Goal: Information Seeking & Learning: Learn about a topic

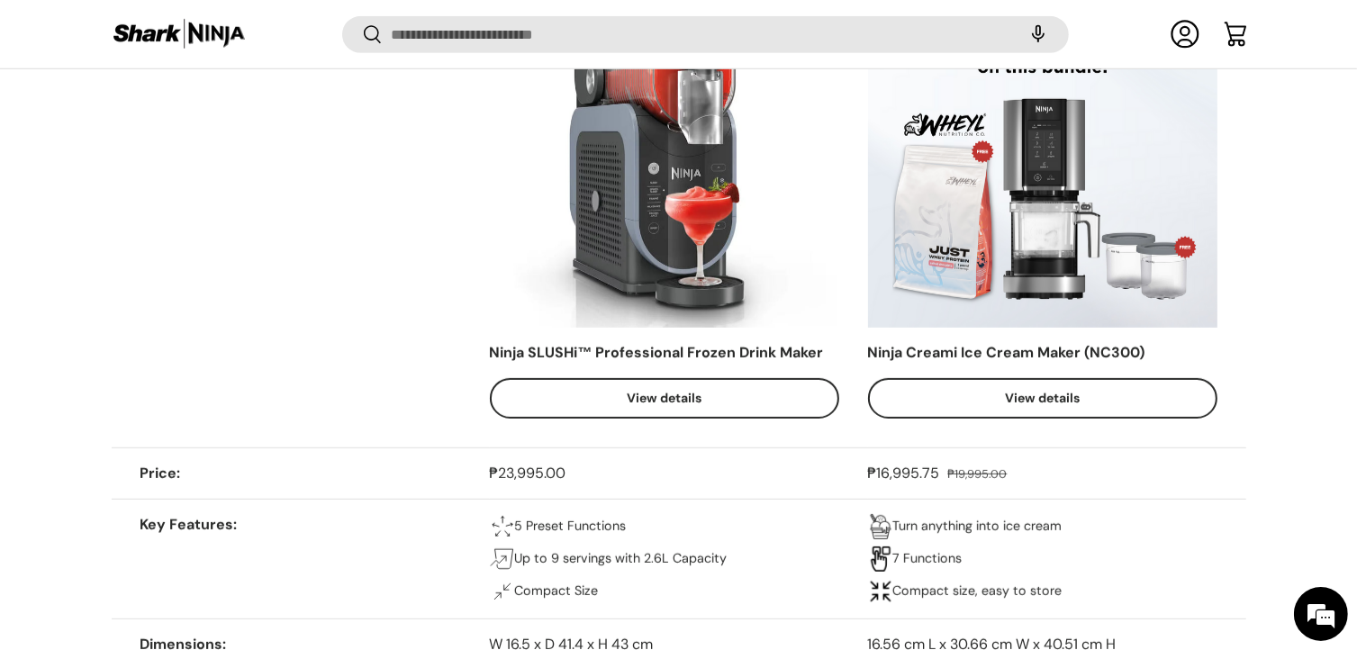
scroll to position [1044, 0]
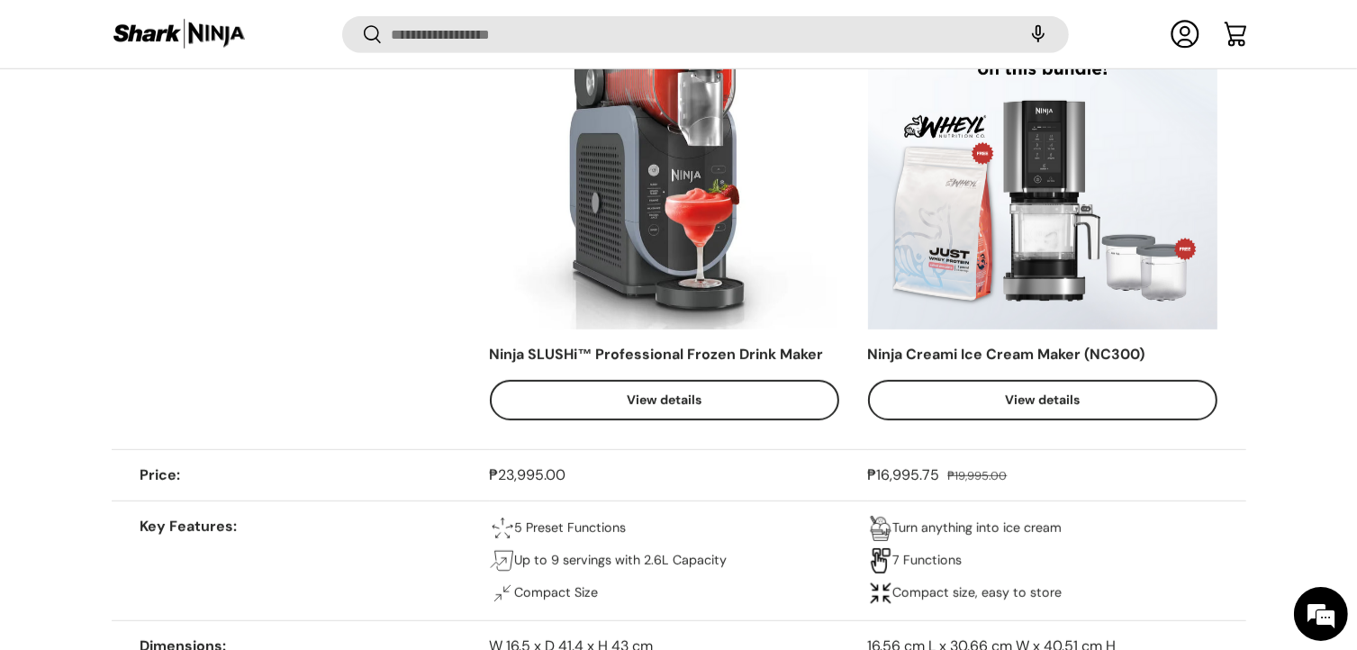
click at [990, 391] on link "View details" at bounding box center [1042, 400] width 349 height 41
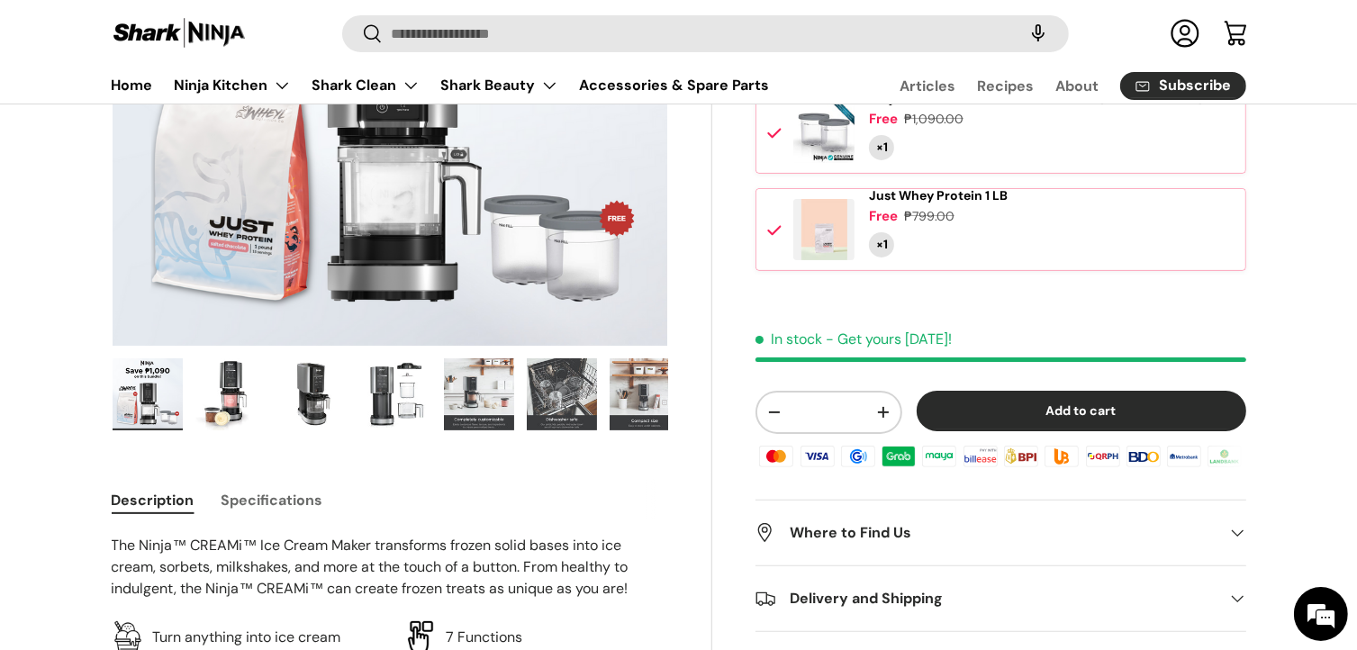
scroll to position [393, 0]
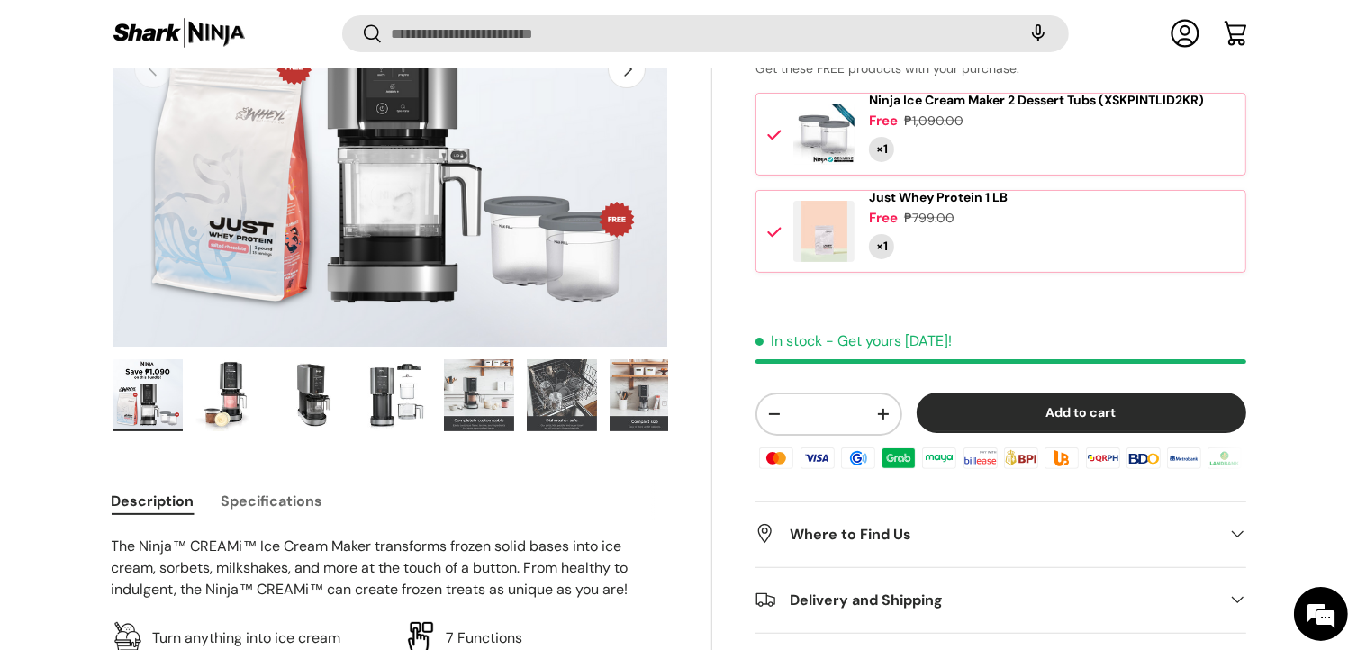
click at [626, 399] on img "Gallery Viewer" at bounding box center [645, 395] width 70 height 72
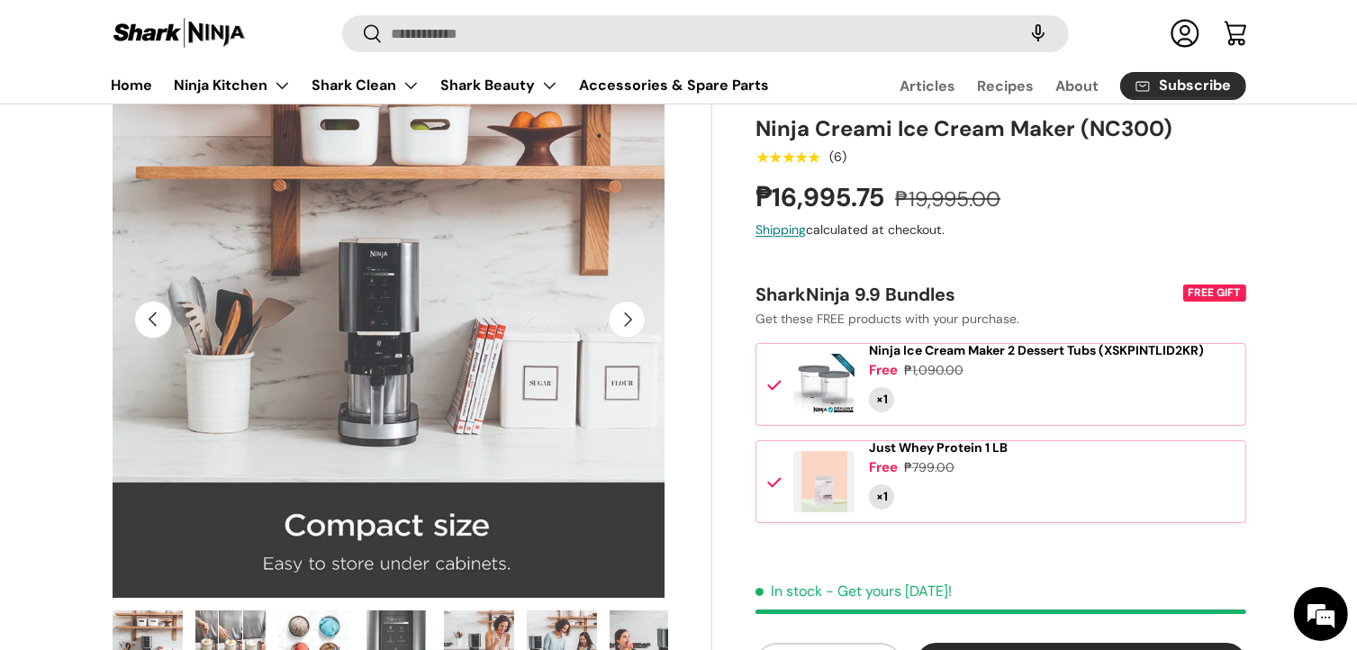
scroll to position [148, 0]
click at [633, 324] on button "Next" at bounding box center [627, 319] width 38 height 38
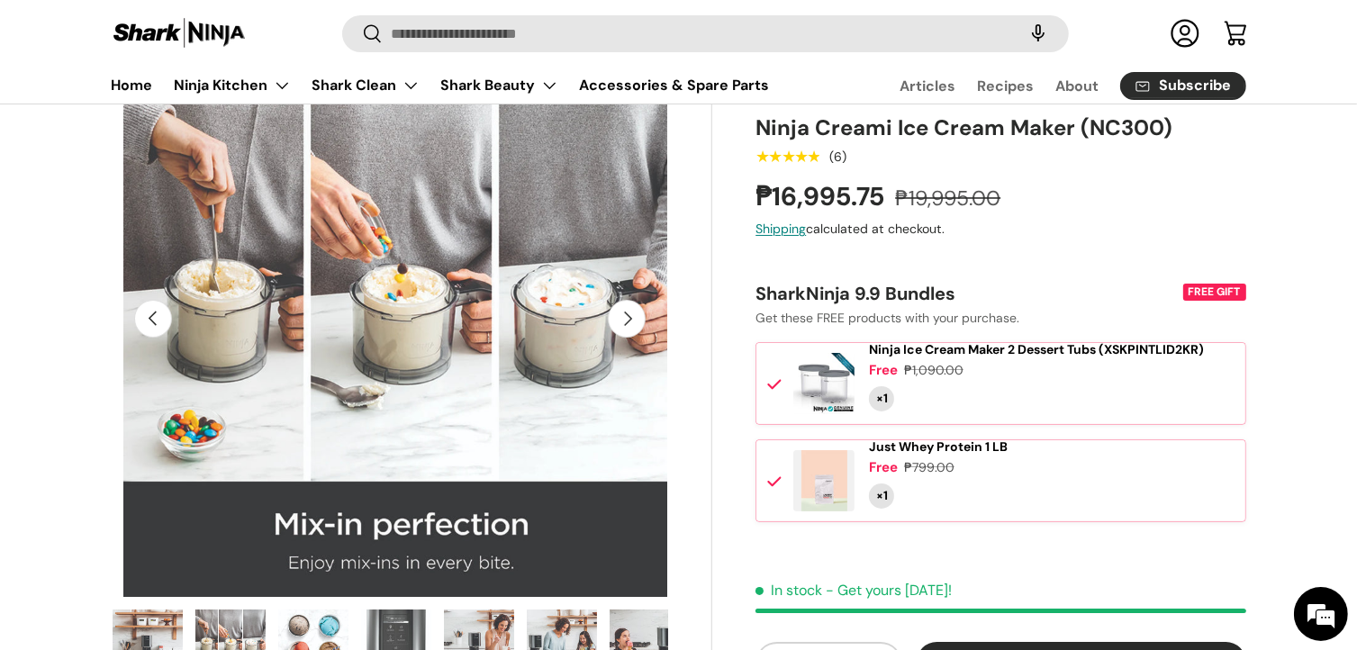
scroll to position [0, 3966]
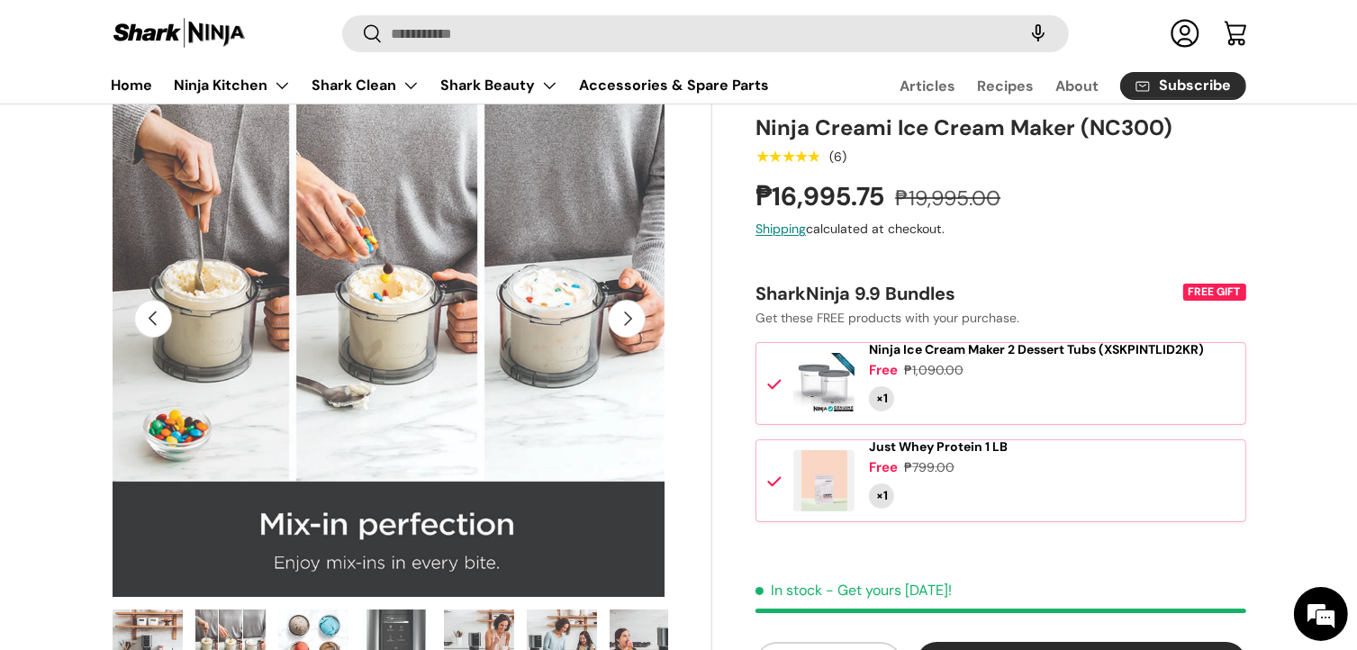
click at [633, 324] on button "Next" at bounding box center [627, 319] width 38 height 38
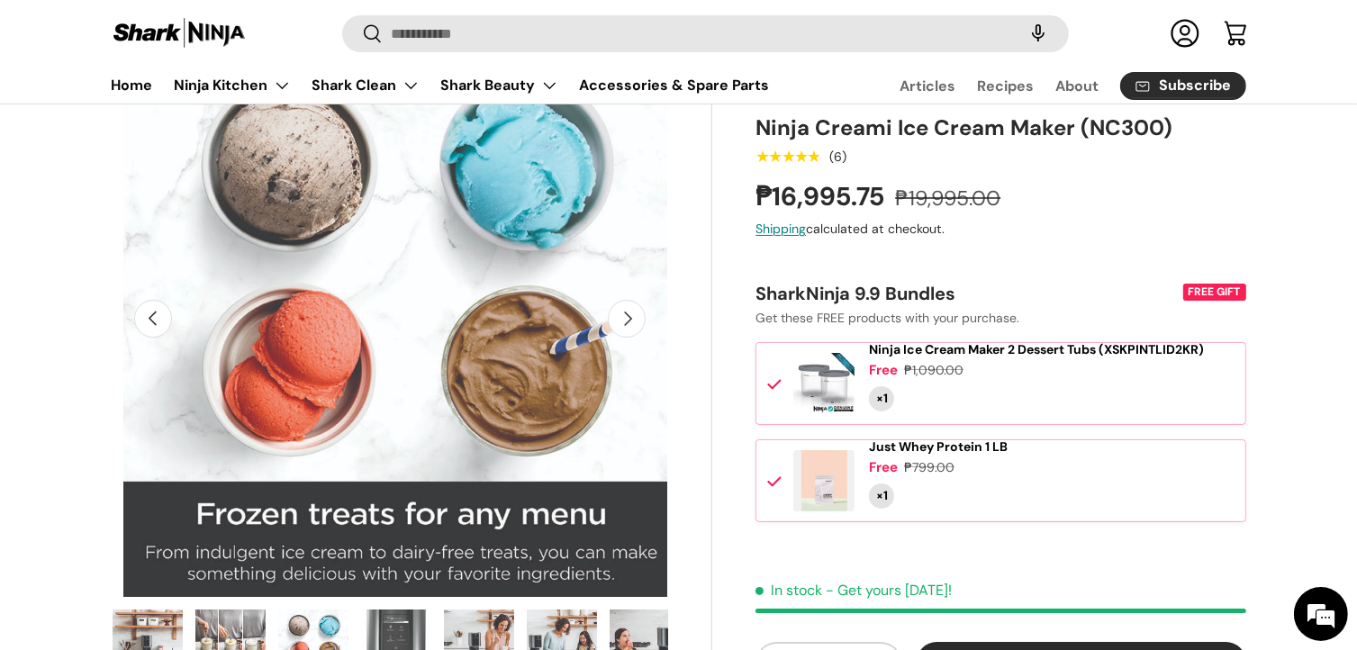
scroll to position [0, 4533]
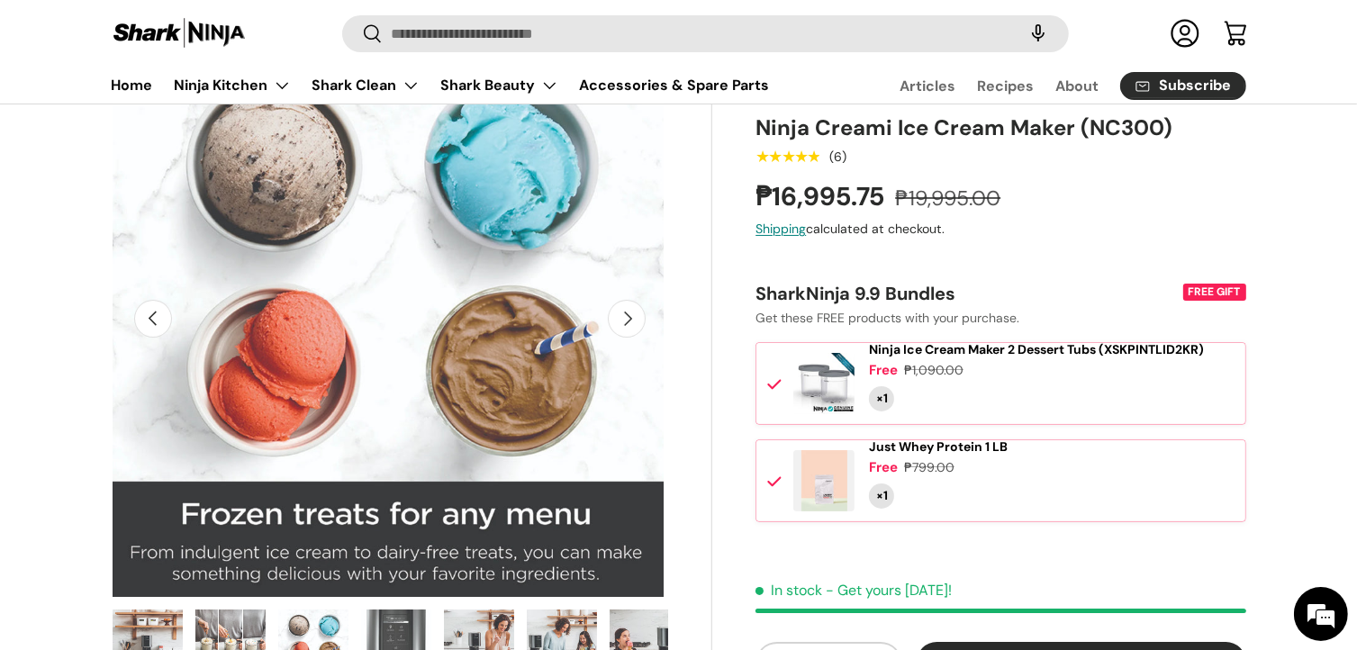
click at [633, 324] on button "Next" at bounding box center [627, 319] width 38 height 38
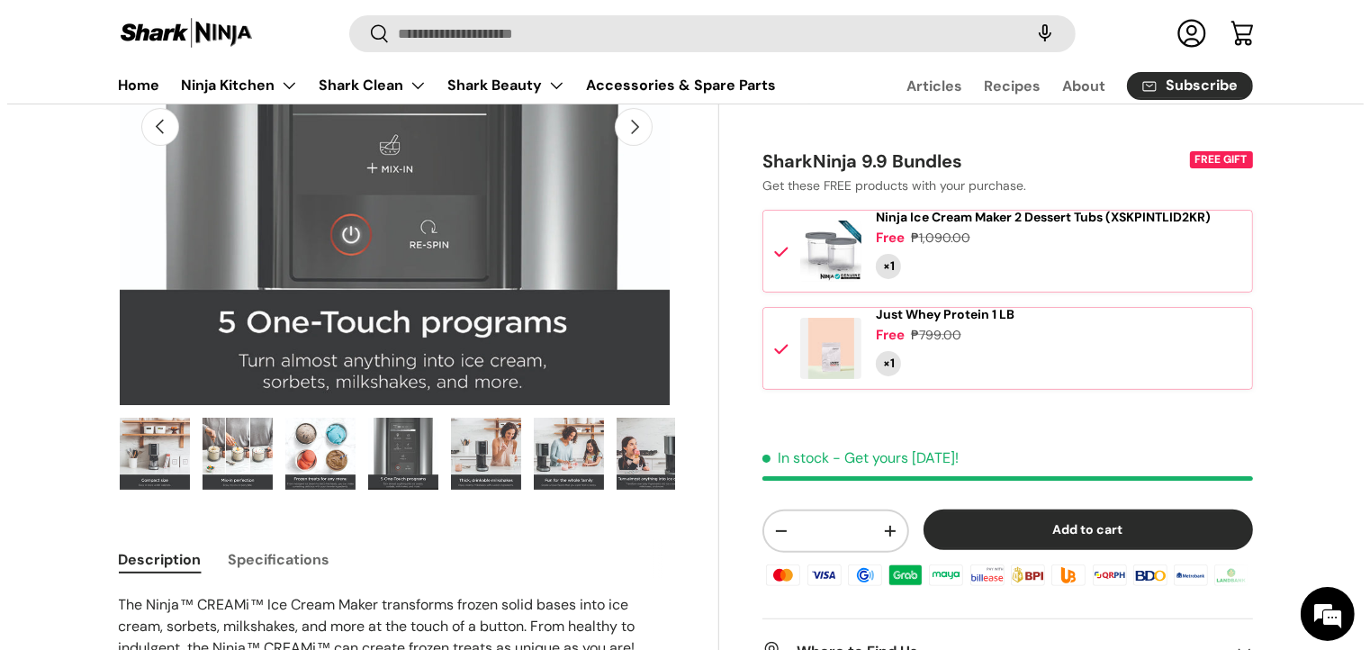
scroll to position [0, 0]
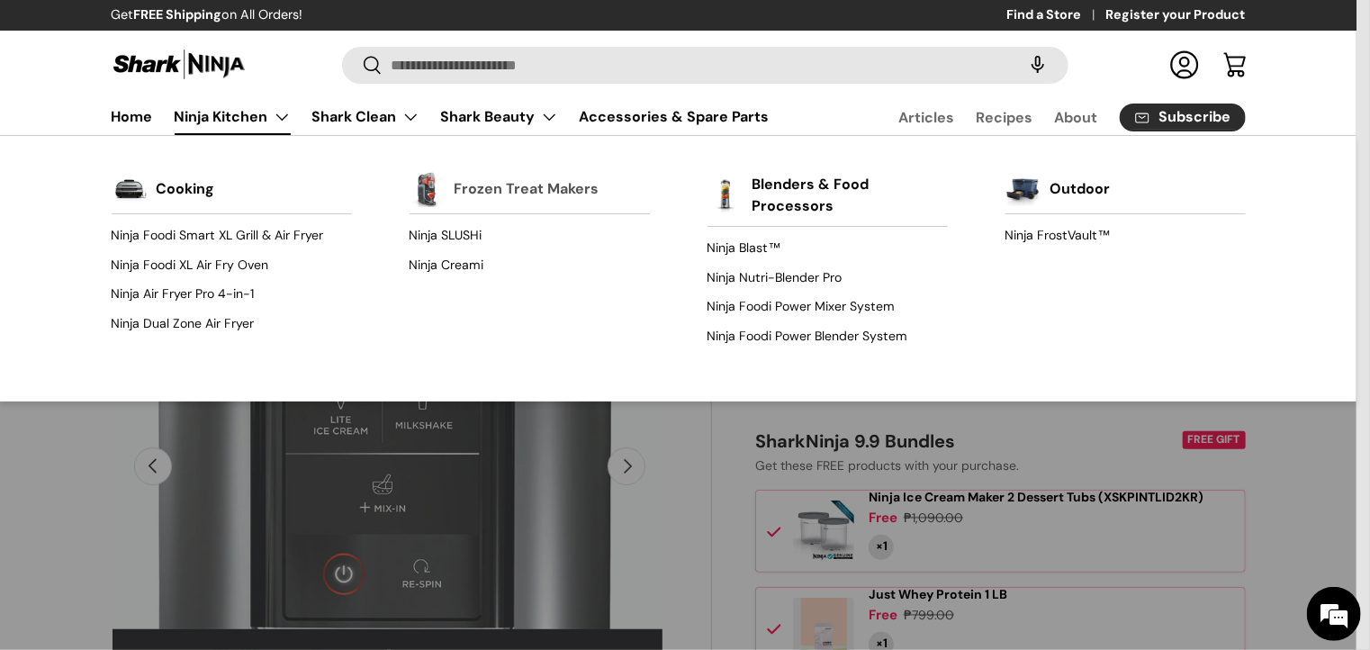
click at [493, 205] on link "Frozen Treat Makers" at bounding box center [527, 189] width 145 height 40
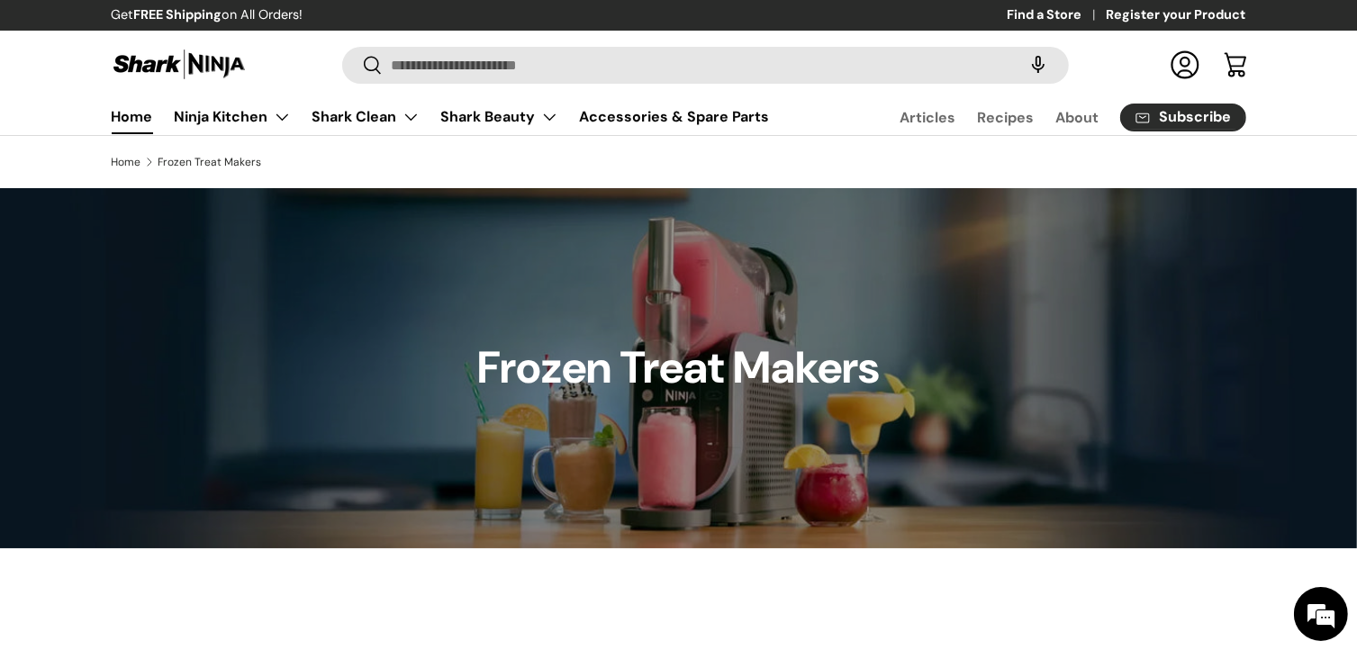
click at [137, 117] on link "Home" at bounding box center [132, 116] width 41 height 35
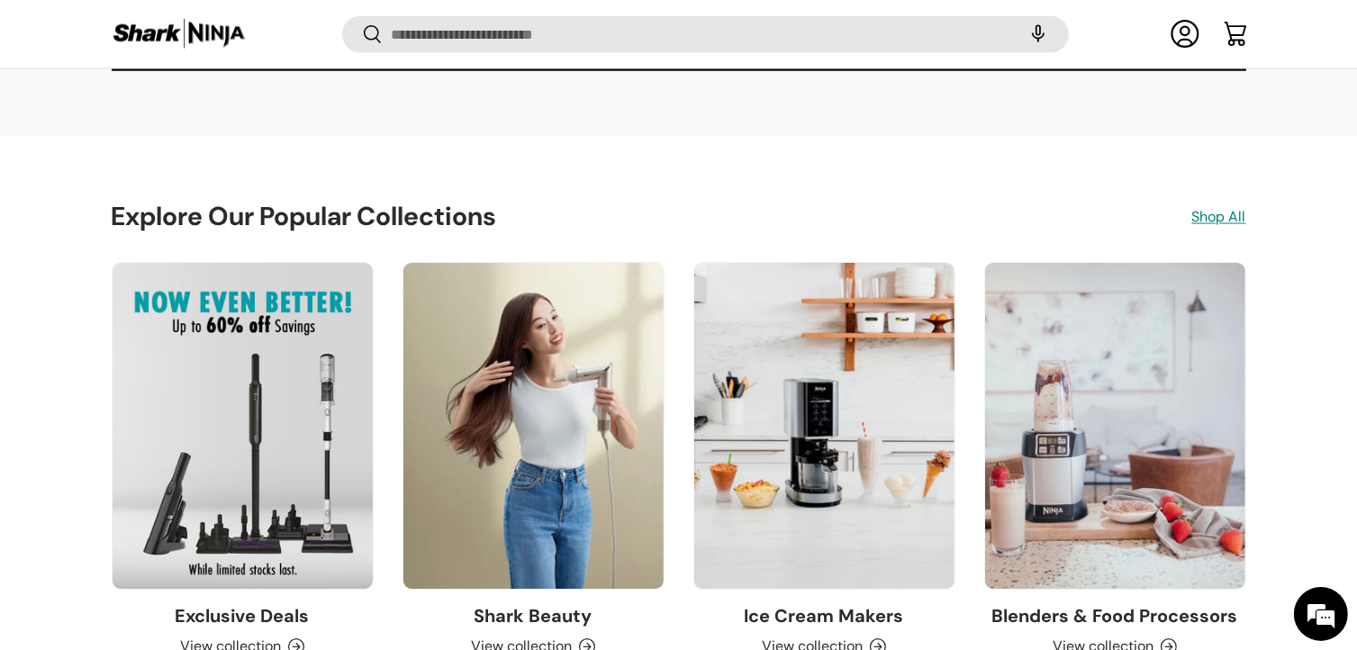
scroll to position [3127, 0]
